Goal: Information Seeking & Learning: Learn about a topic

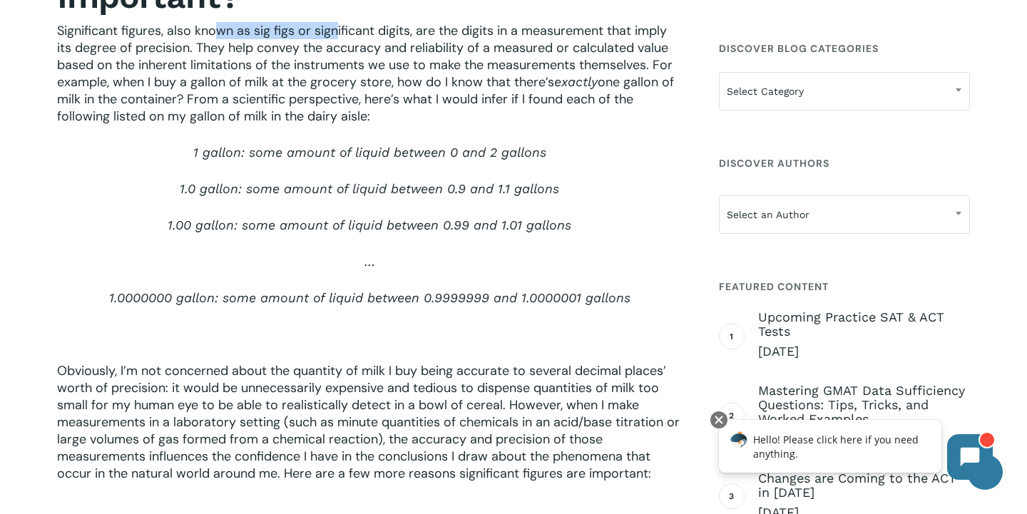
scroll to position [649, 0]
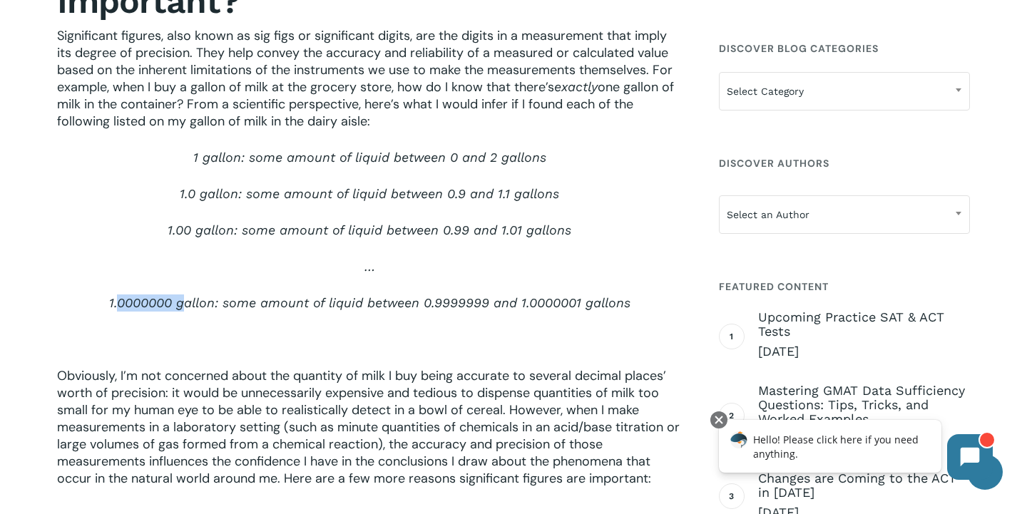
drag, startPoint x: 116, startPoint y: 301, endPoint x: 181, endPoint y: 298, distance: 64.9
click at [181, 298] on span "1.0000000 gallon: some amount of liquid between 0.9999999 and 1.0000001 gallons" at bounding box center [369, 302] width 521 height 15
click at [150, 372] on span "Obviously, I’m not concerned about the quantity of milk I buy being accurate to…" at bounding box center [368, 427] width 622 height 120
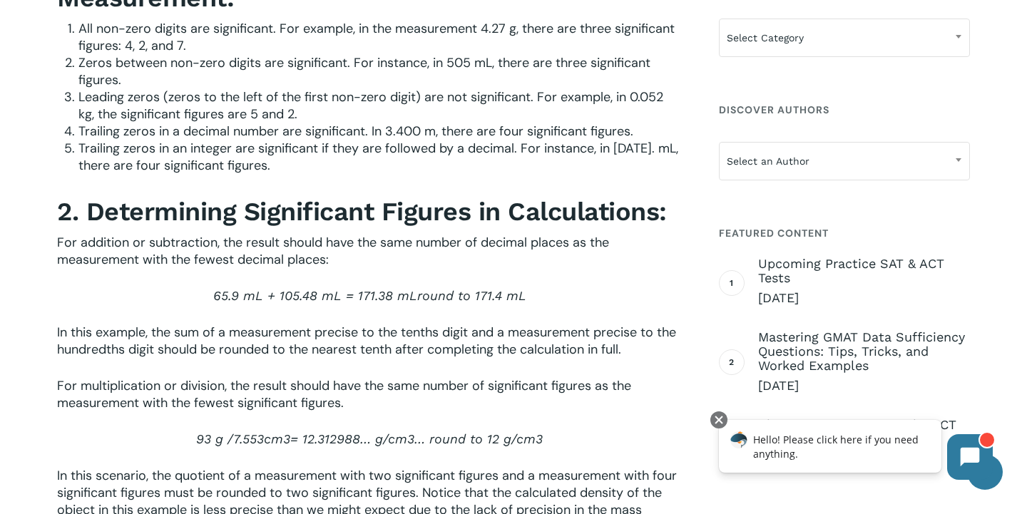
scroll to position [1977, 0]
click at [386, 299] on span "65.9 mL + 105.48 mL = 171.38 mL" at bounding box center [315, 295] width 204 height 15
click at [389, 302] on span "65.9 mL + 105.48 mL = 171.38 mL" at bounding box center [315, 295] width 204 height 15
click at [387, 302] on span "65.9 mL + 105.48 mL = 171.38 mL" at bounding box center [315, 295] width 204 height 15
click at [379, 303] on span "65.9 mL + 105.48 mL = 171.38 mL" at bounding box center [315, 295] width 204 height 15
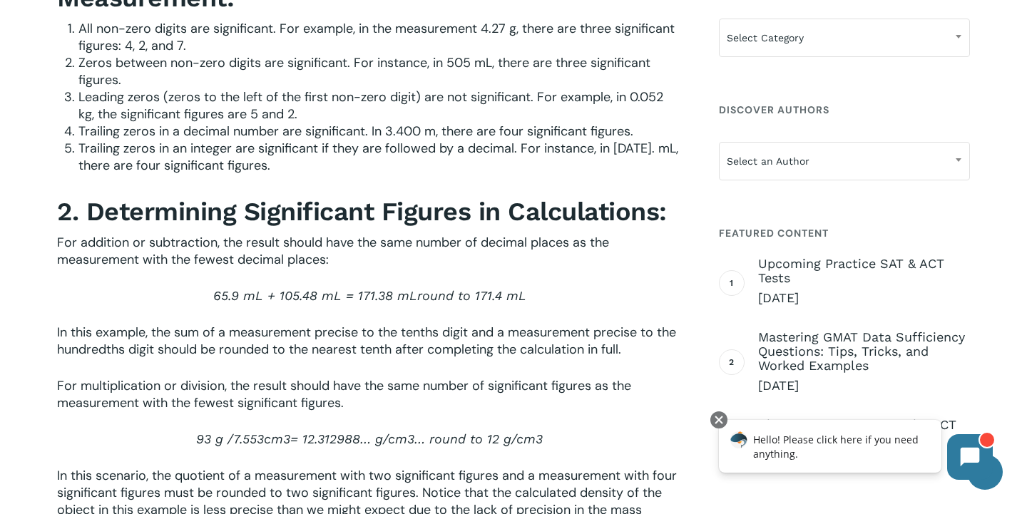
click at [403, 353] on span "In this example, the sum of a measurement precise to the tenths digit and a mea…" at bounding box center [366, 341] width 619 height 34
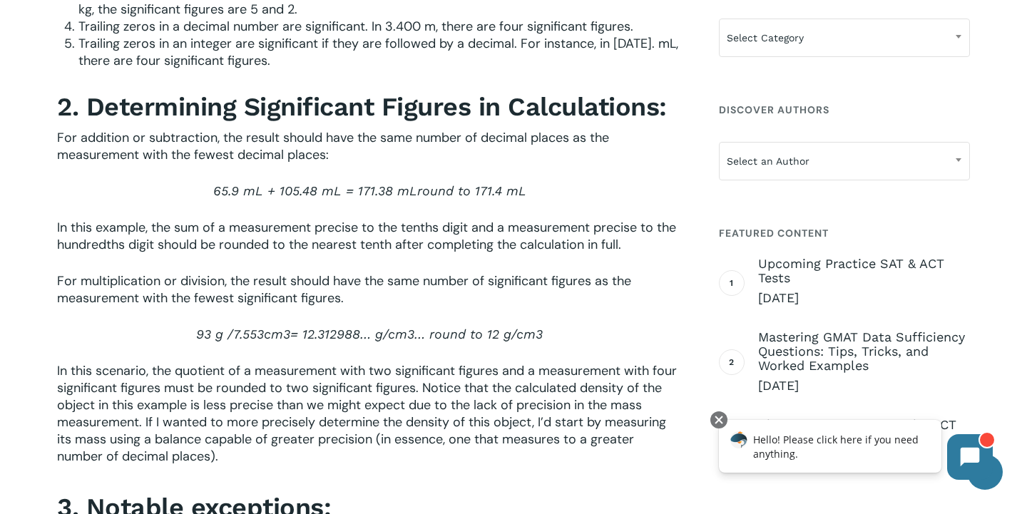
scroll to position [2082, 0]
drag, startPoint x: 390, startPoint y: 196, endPoint x: 380, endPoint y: 197, distance: 10.0
click at [380, 197] on span "65.9 mL + 105.48 mL = 171.38 mL" at bounding box center [315, 190] width 204 height 15
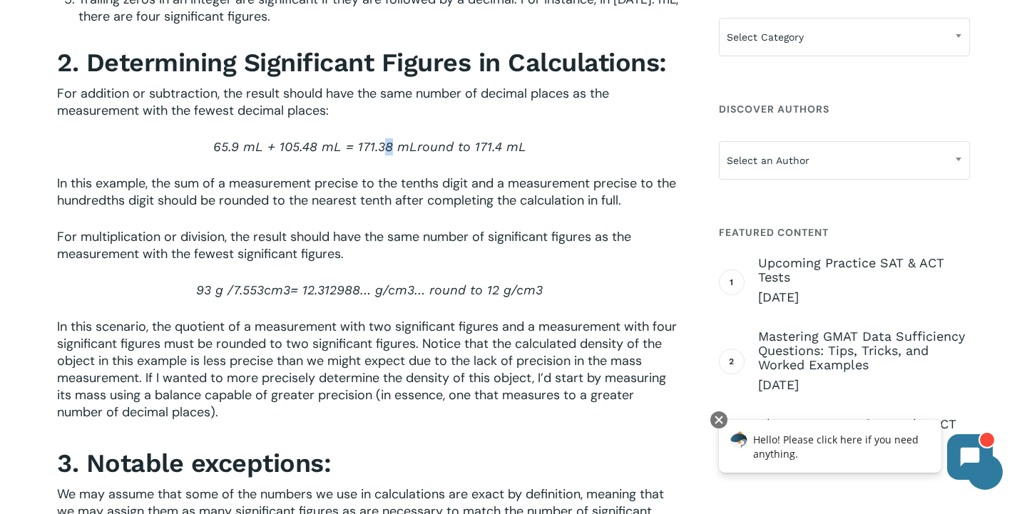
scroll to position [2124, 0]
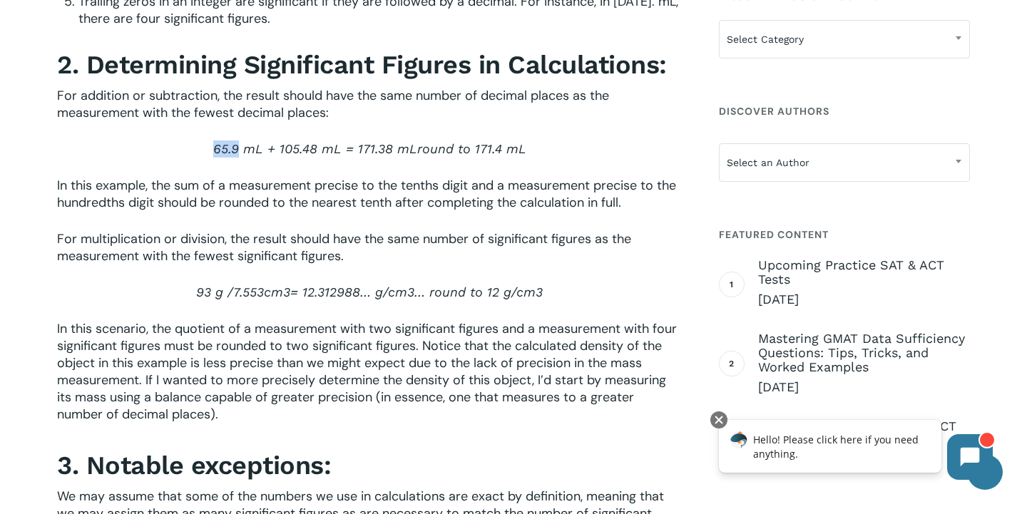
drag, startPoint x: 216, startPoint y: 153, endPoint x: 240, endPoint y: 150, distance: 23.7
click at [240, 150] on span "65.9 mL + 105.48 mL = 171.38 mL" at bounding box center [315, 148] width 204 height 15
click at [207, 259] on span "For multiplication or division, the result should have the same number of signi…" at bounding box center [344, 247] width 574 height 34
drag, startPoint x: 237, startPoint y: 154, endPoint x: 217, endPoint y: 154, distance: 20.7
click at [217, 154] on span "65.9 mL + 105.48 mL = 171.38 mL" at bounding box center [315, 148] width 204 height 15
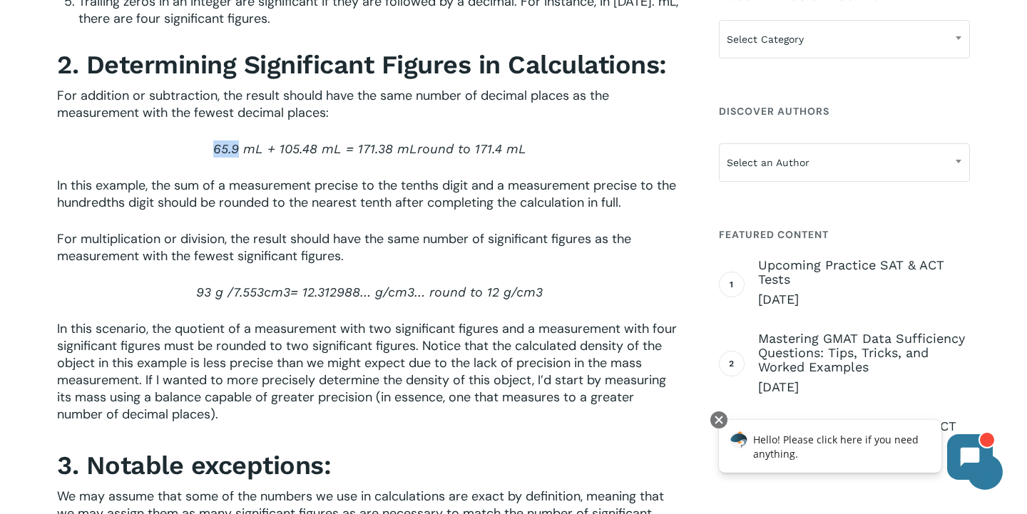
click at [217, 154] on span "65.9 mL + 105.48 mL = 171.38 mL" at bounding box center [315, 148] width 204 height 15
drag, startPoint x: 217, startPoint y: 154, endPoint x: 259, endPoint y: 154, distance: 42.1
click at [259, 154] on span "65.9 mL + 105.48 mL = 171.38 mL" at bounding box center [315, 148] width 204 height 15
click at [315, 284] on p "For multiplication or division, the result should have the same number of signi…" at bounding box center [369, 256] width 624 height 53
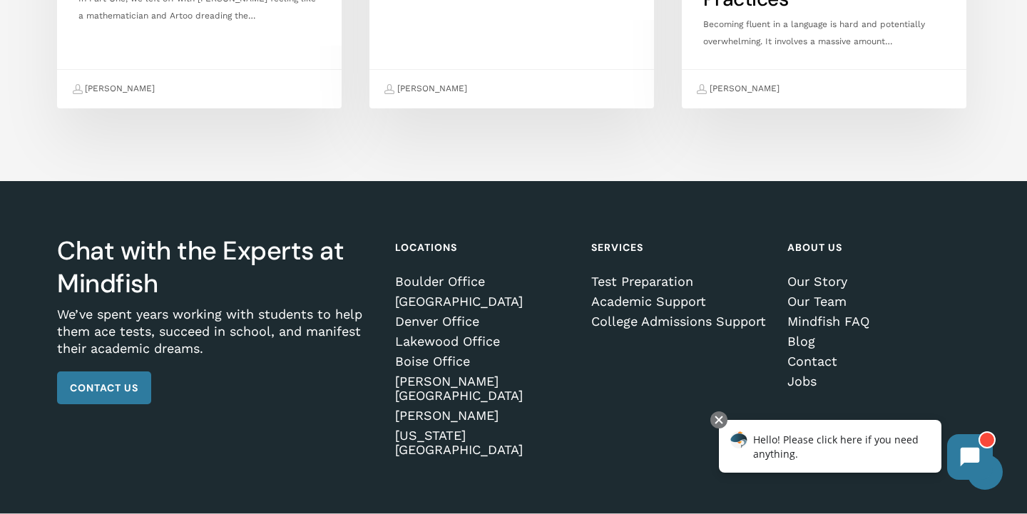
scroll to position [4063, 0]
